Goal: Task Accomplishment & Management: Complete application form

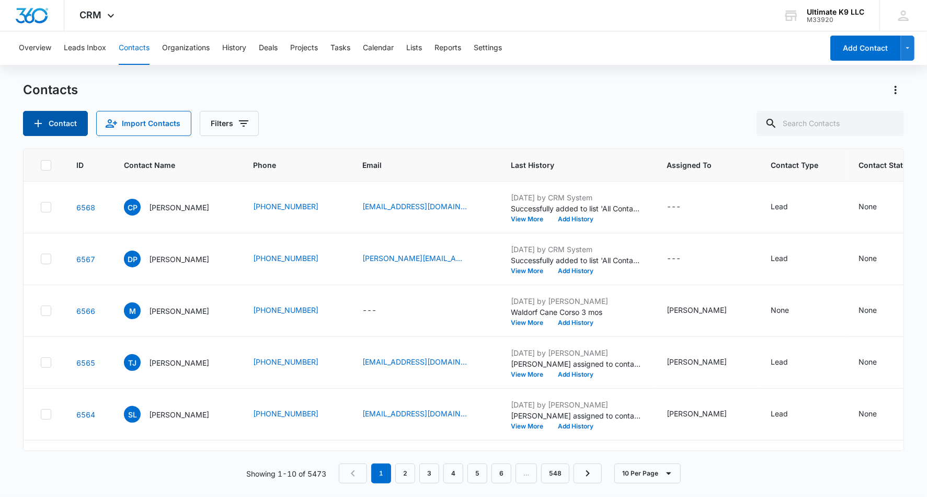
click at [40, 123] on icon "Add Contact" at bounding box center [38, 123] width 7 height 7
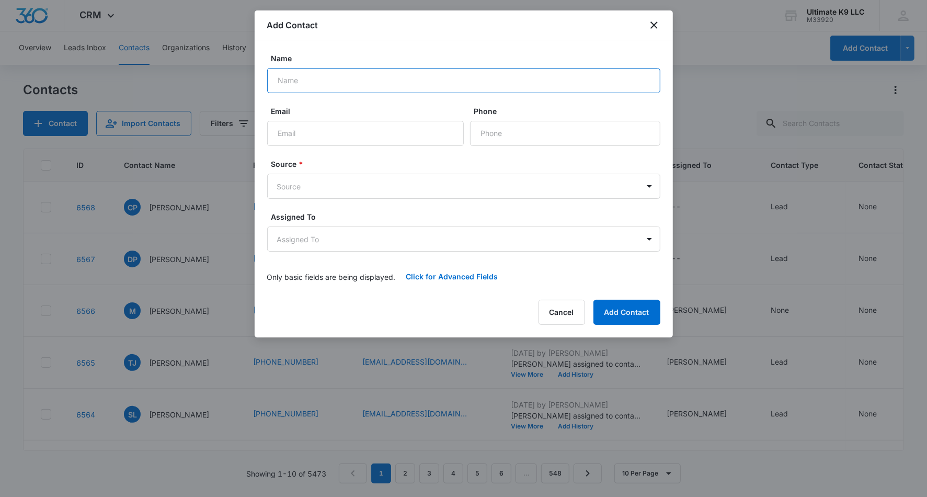
click at [375, 85] on input "Name" at bounding box center [463, 80] width 393 height 25
type input "[PERSON_NAME]"
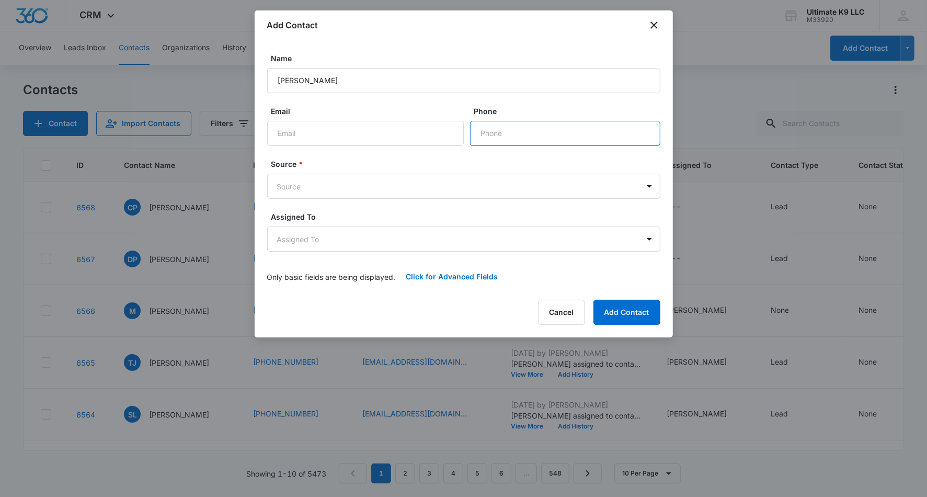
click at [496, 127] on input "Phone" at bounding box center [565, 133] width 190 height 25
type input "[PHONE_NUMBER]"
click at [499, 188] on body "CRM Apps Reputation Websites Forms CRM Email Social Shop Payments POS Content A…" at bounding box center [463, 248] width 927 height 497
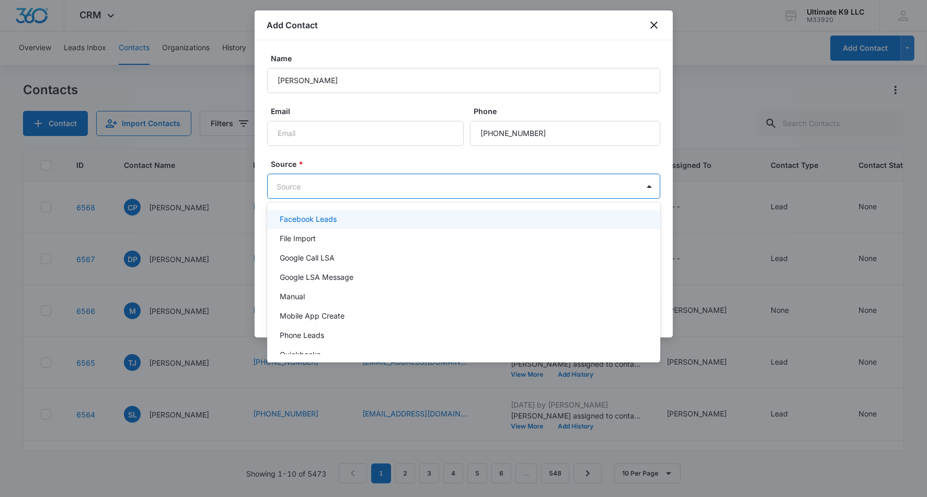
scroll to position [31, 0]
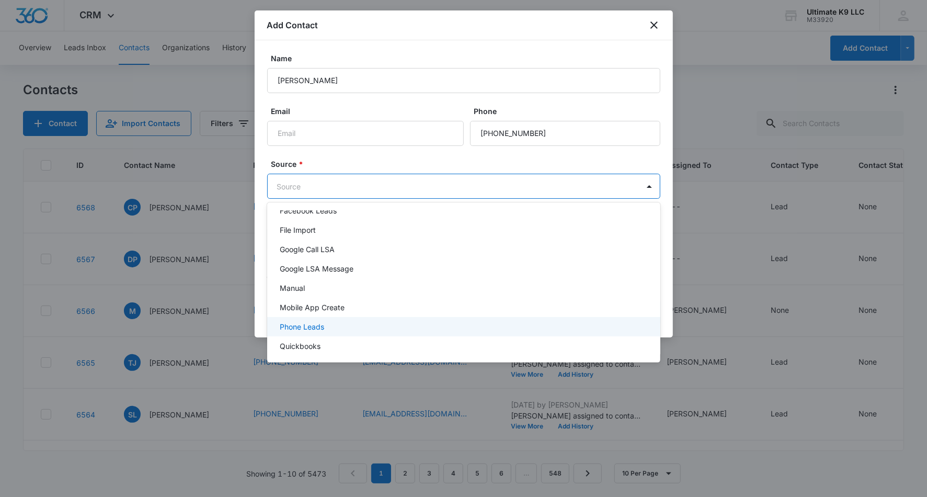
click at [616, 321] on div "Phone Leads" at bounding box center [463, 326] width 366 height 11
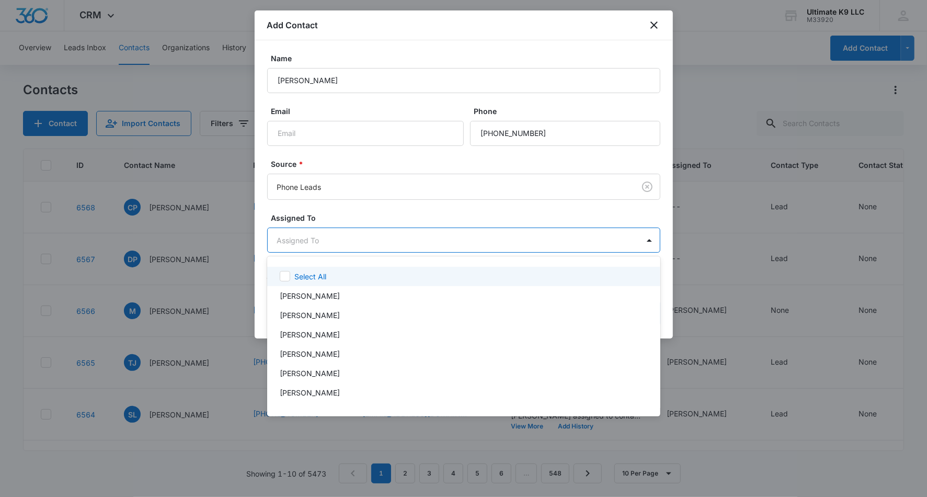
click at [605, 245] on body "CRM Apps Reputation Websites Forms CRM Email Social Shop Payments POS Content A…" at bounding box center [463, 248] width 927 height 497
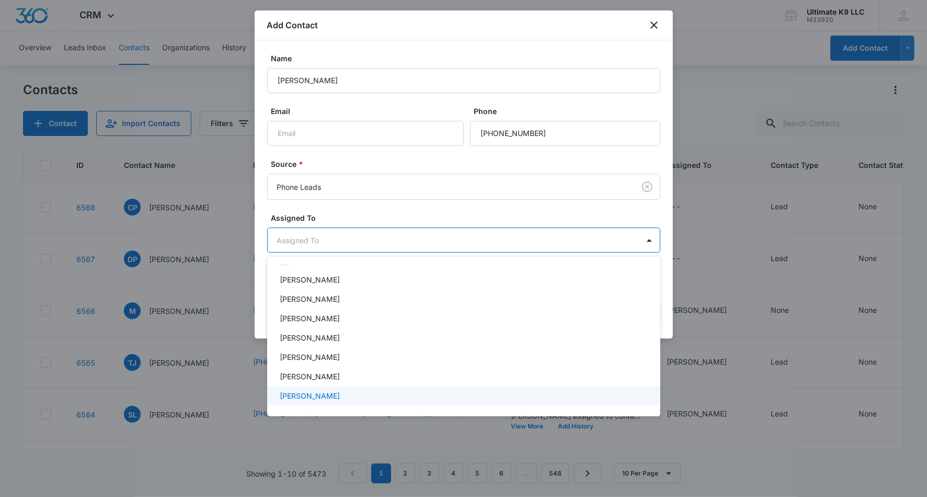
click at [629, 390] on div "[PERSON_NAME]" at bounding box center [463, 395] width 366 height 11
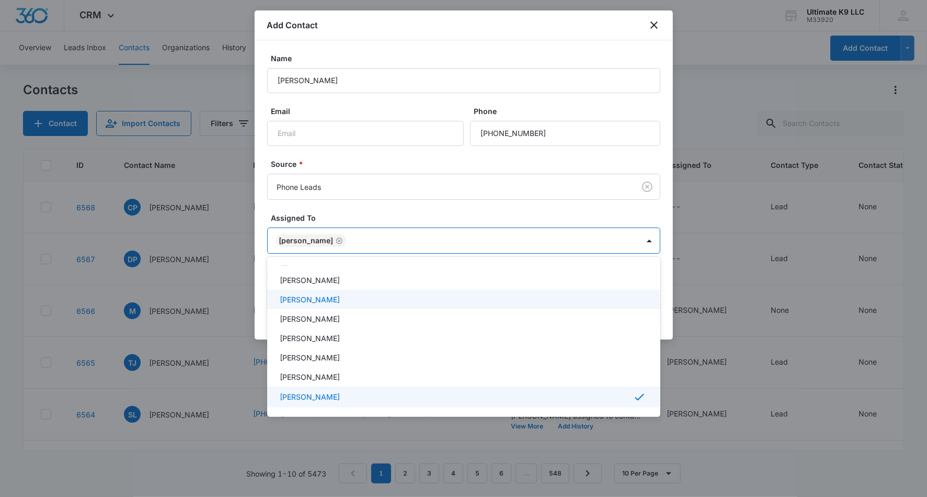
click at [648, 215] on div at bounding box center [463, 248] width 927 height 497
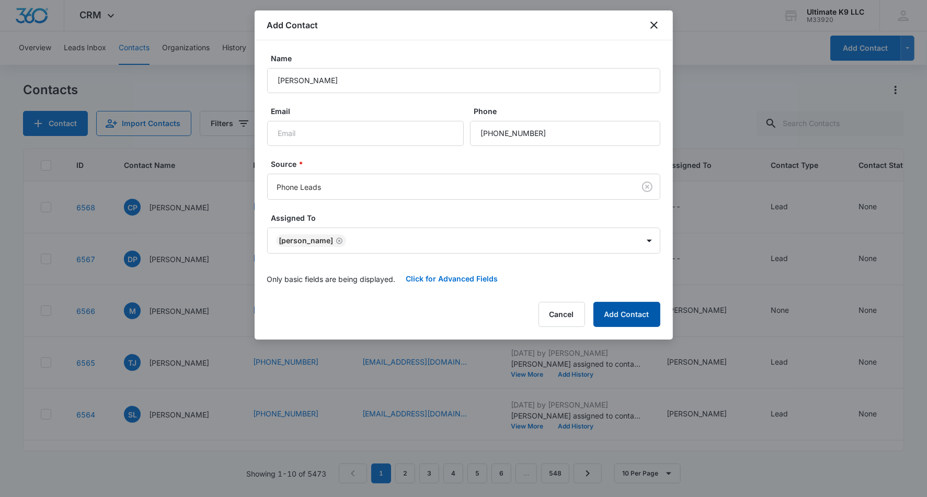
click at [637, 316] on button "Add Contact" at bounding box center [626, 314] width 67 height 25
